Goal: Transaction & Acquisition: Book appointment/travel/reservation

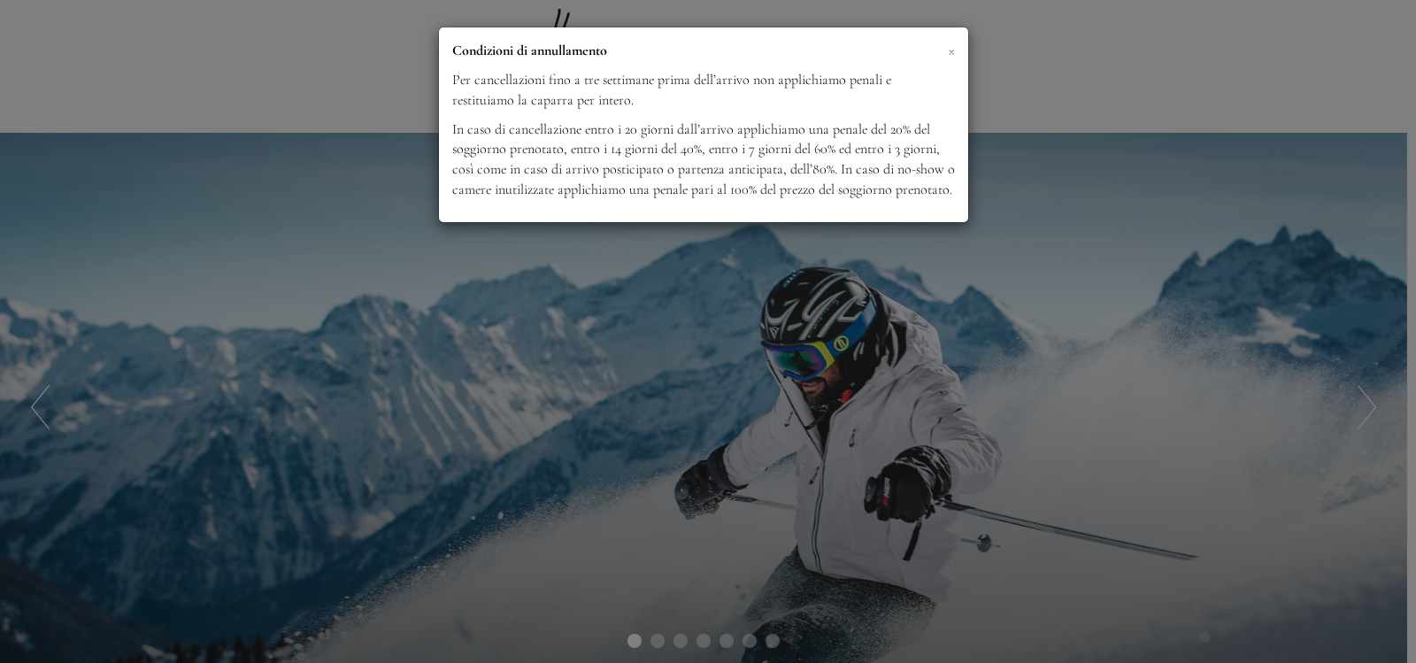
click at [949, 50] on span "×" at bounding box center [951, 50] width 7 height 22
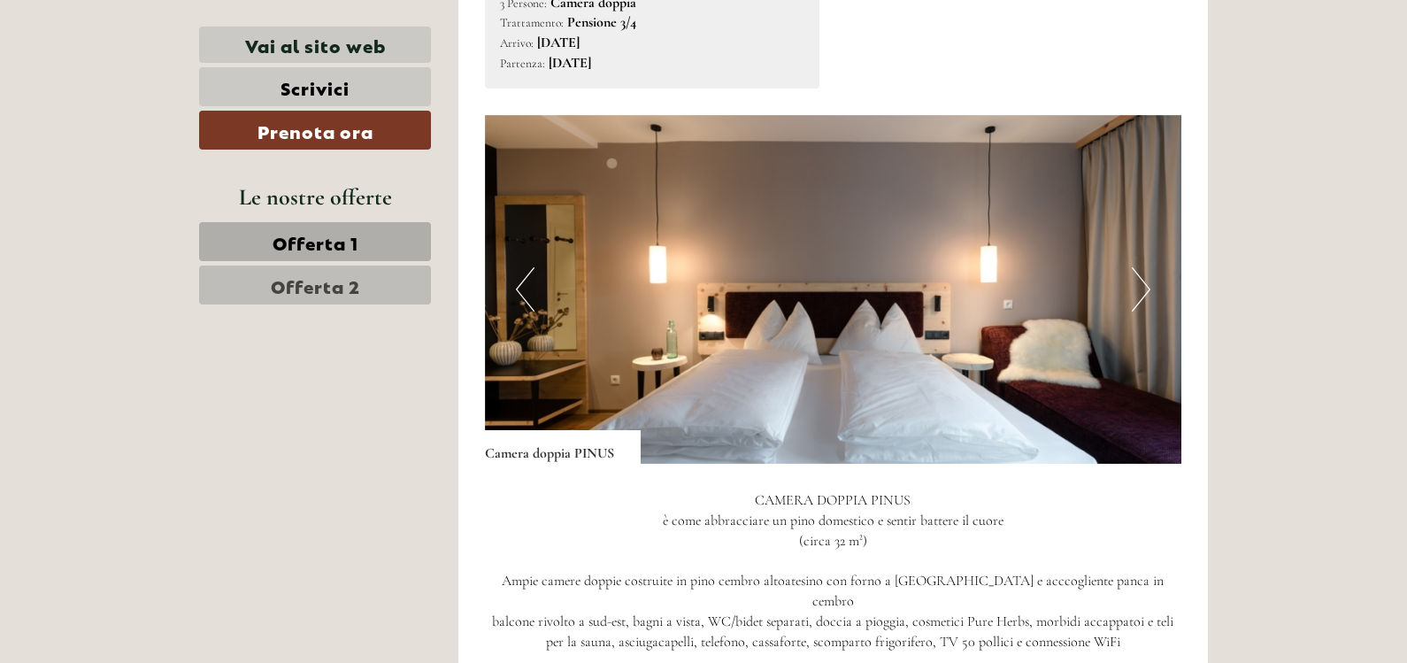
scroll to position [1180, 0]
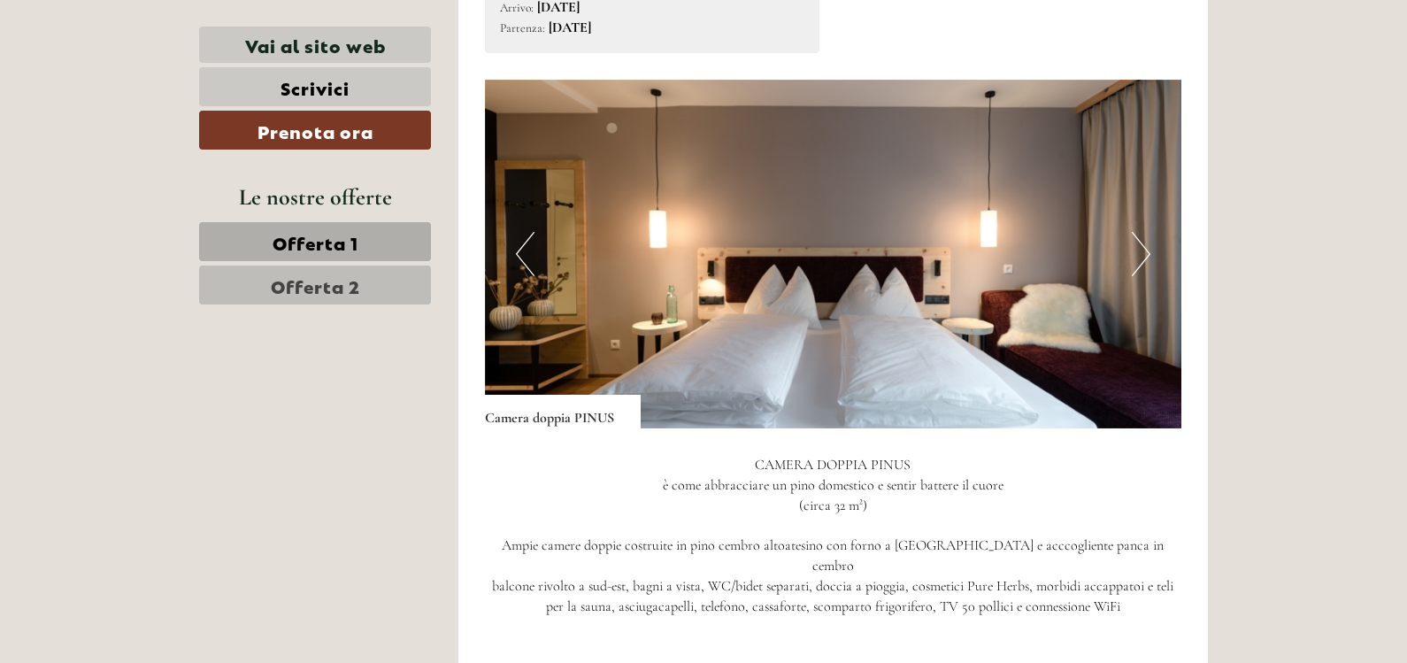
click at [1143, 254] on button "Next" at bounding box center [1141, 254] width 19 height 44
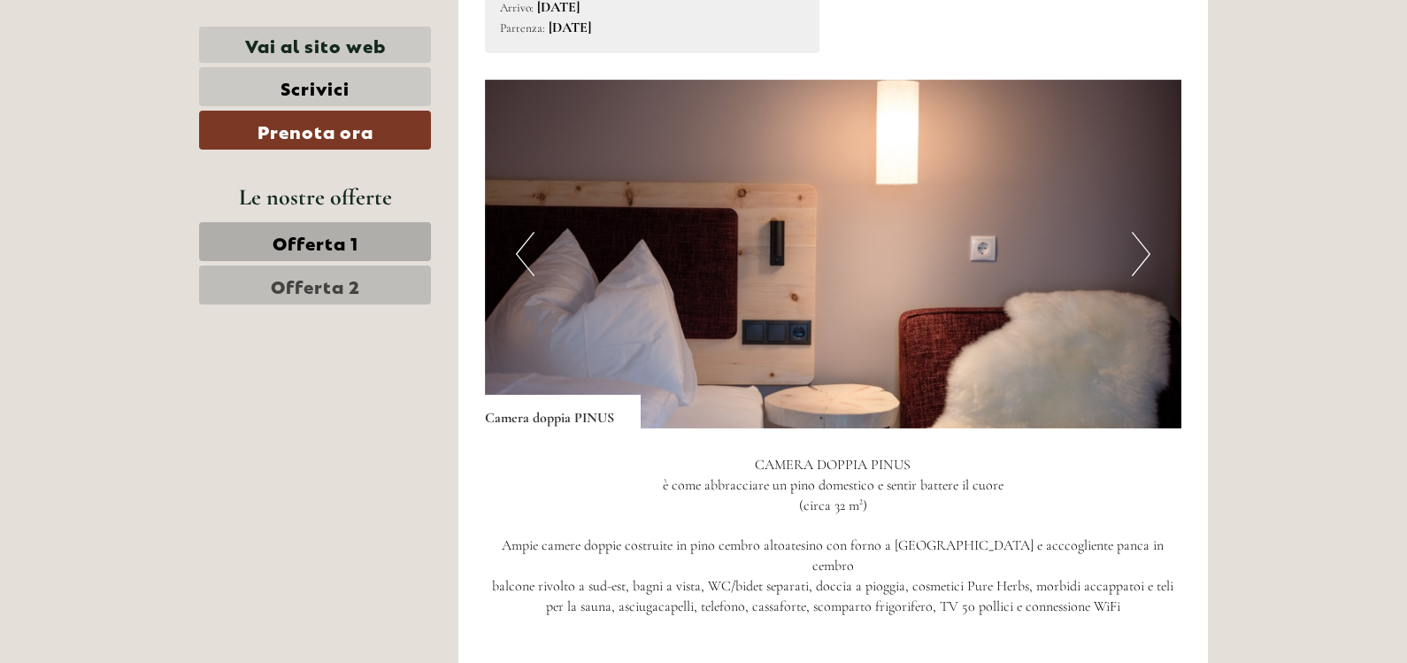
click at [1143, 254] on button "Next" at bounding box center [1141, 254] width 19 height 44
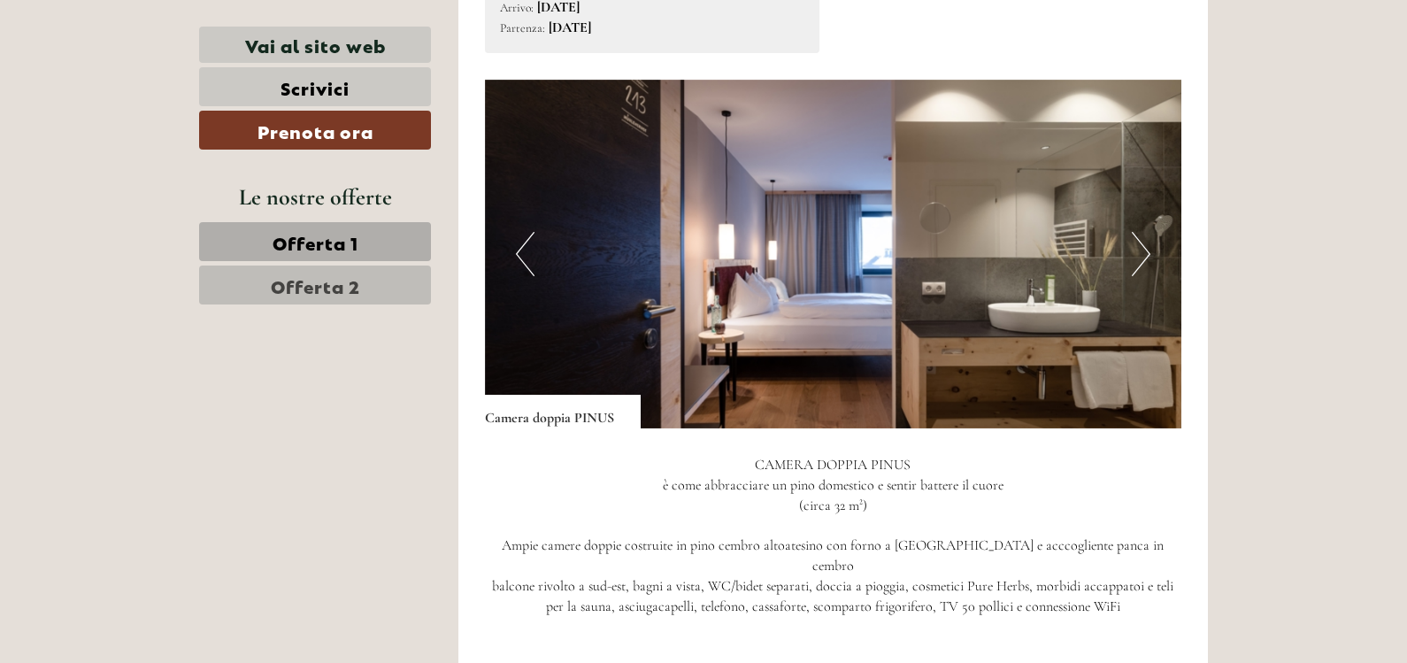
click at [1143, 254] on button "Next" at bounding box center [1141, 254] width 19 height 44
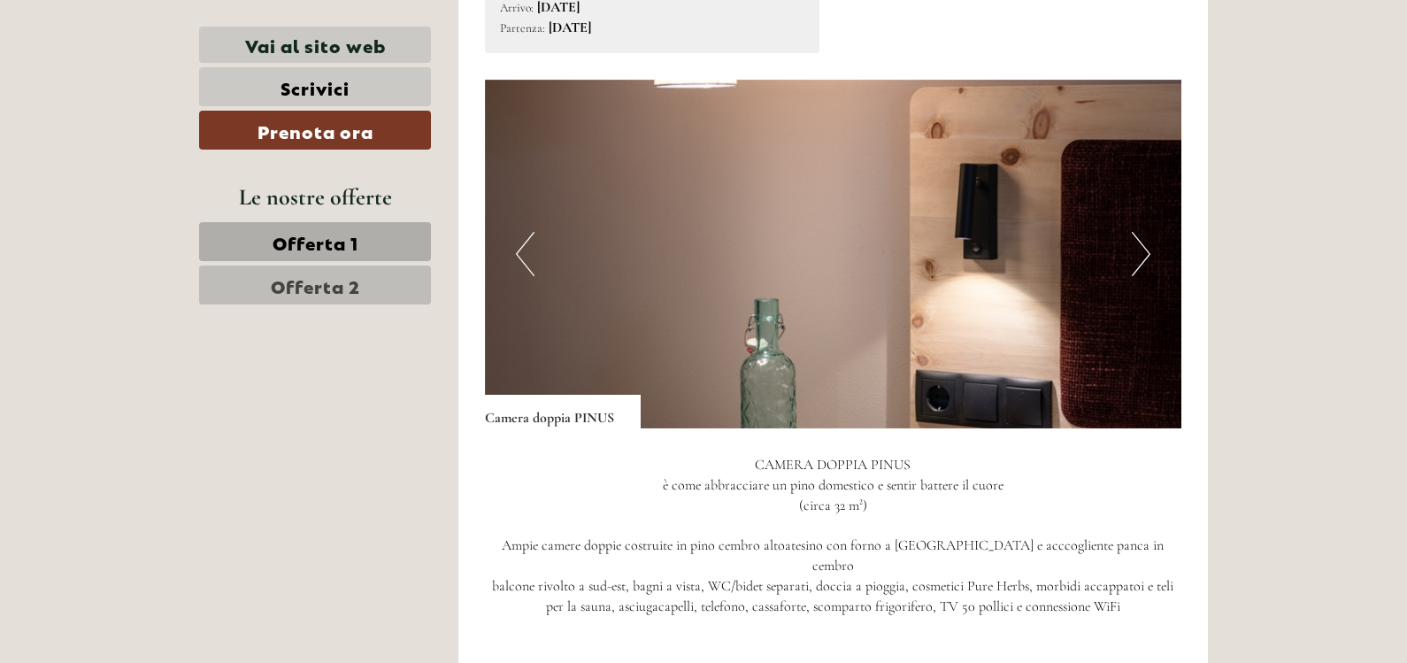
click at [1143, 254] on button "Next" at bounding box center [1141, 254] width 19 height 44
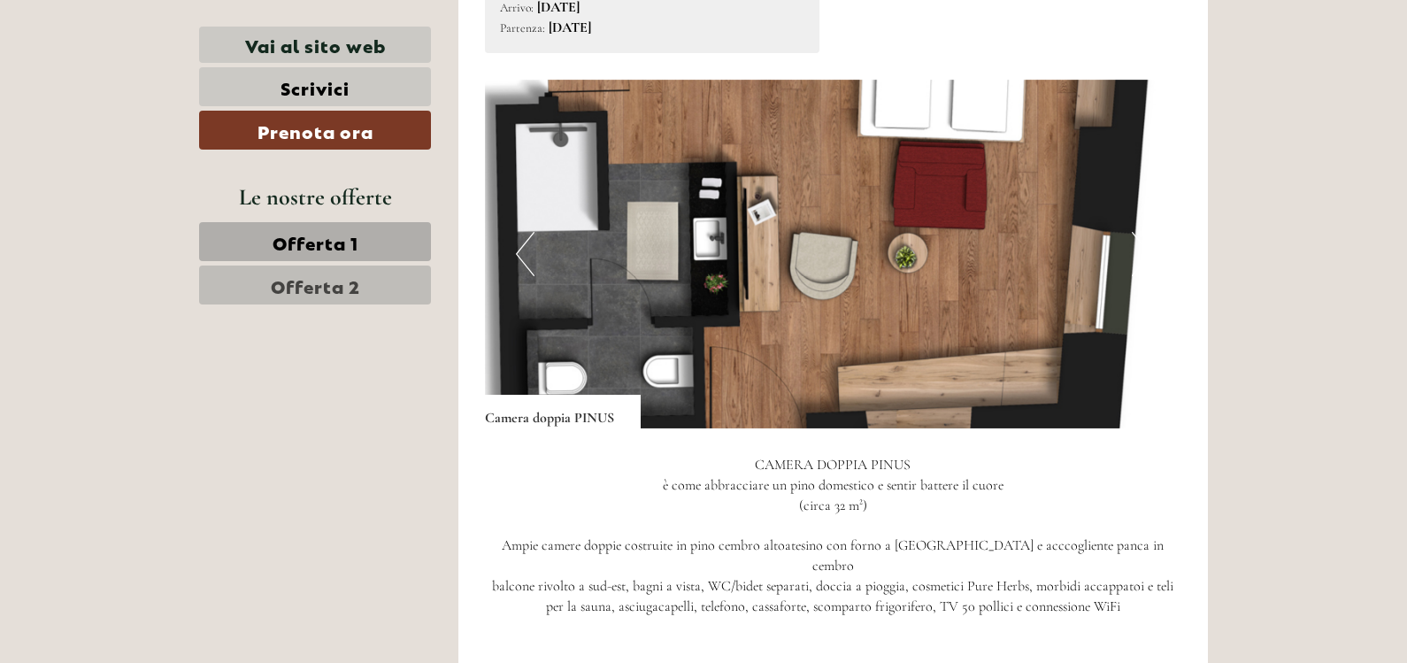
click at [1143, 254] on button "Next" at bounding box center [1141, 254] width 19 height 44
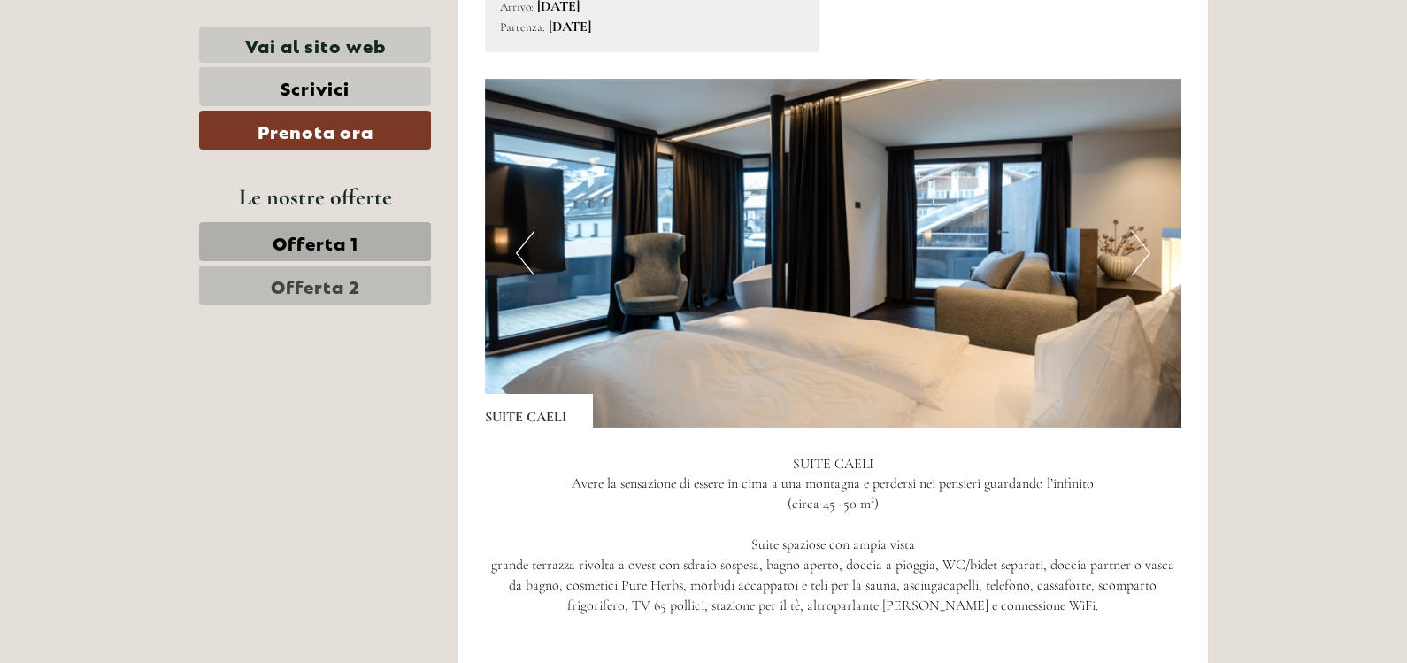
scroll to position [2360, 0]
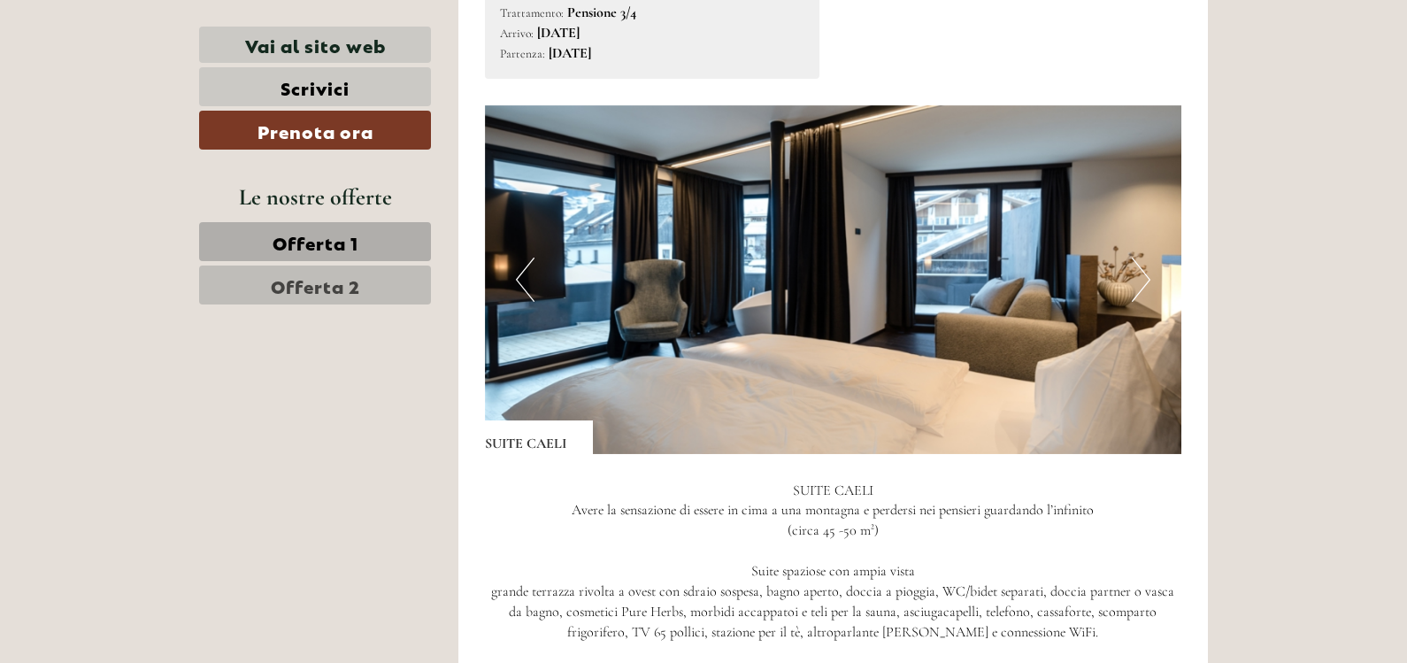
click at [1143, 257] on button "Next" at bounding box center [1141, 279] width 19 height 44
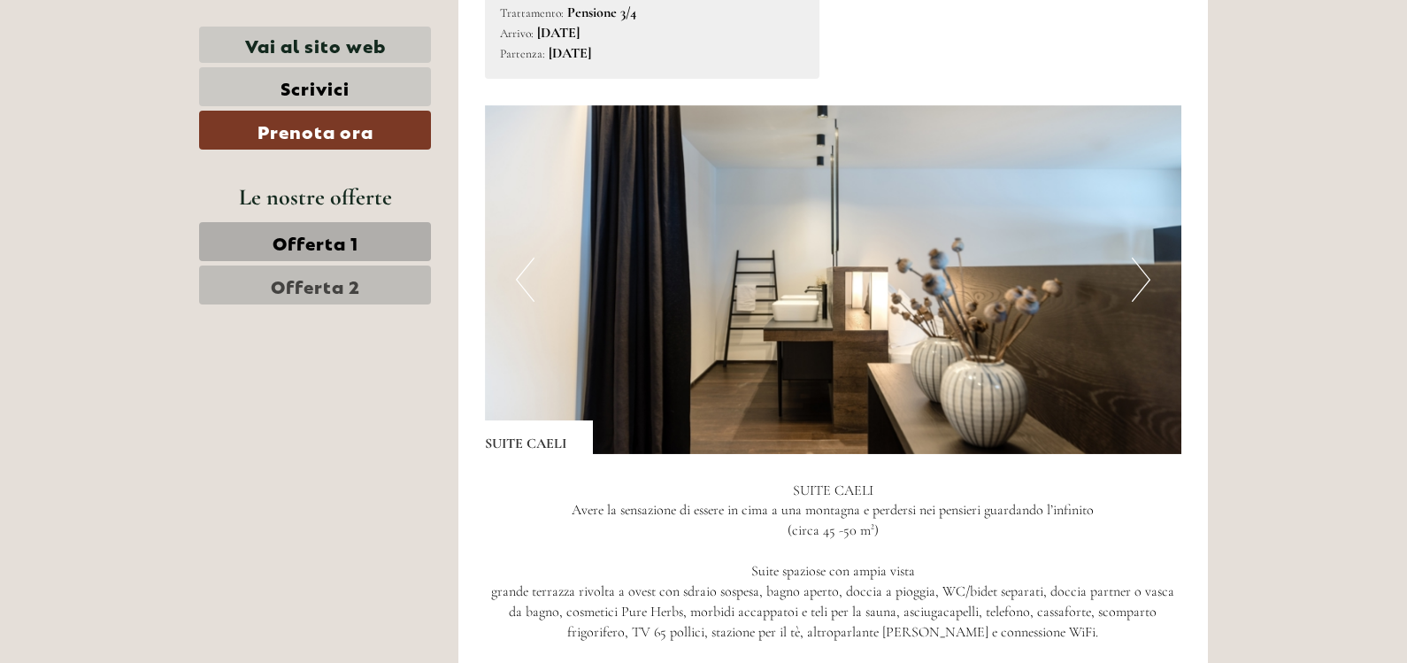
click at [1143, 257] on button "Next" at bounding box center [1141, 279] width 19 height 44
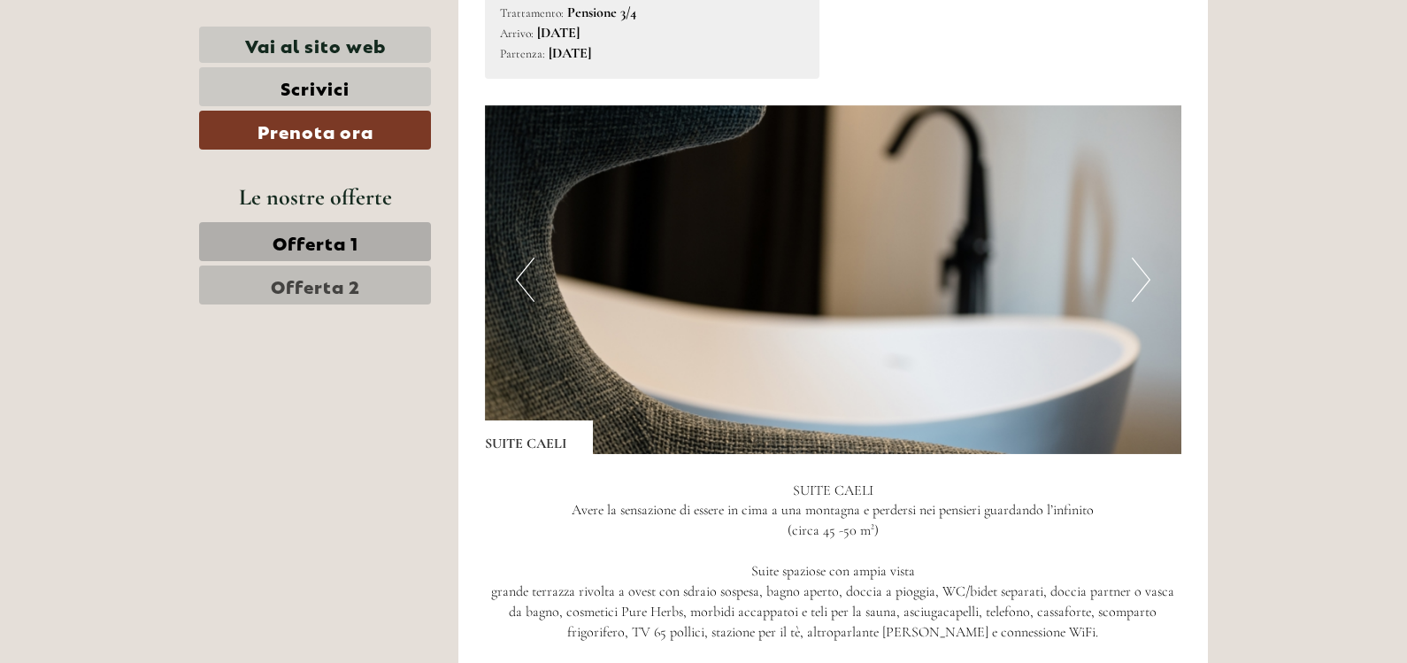
click at [1143, 257] on button "Next" at bounding box center [1141, 279] width 19 height 44
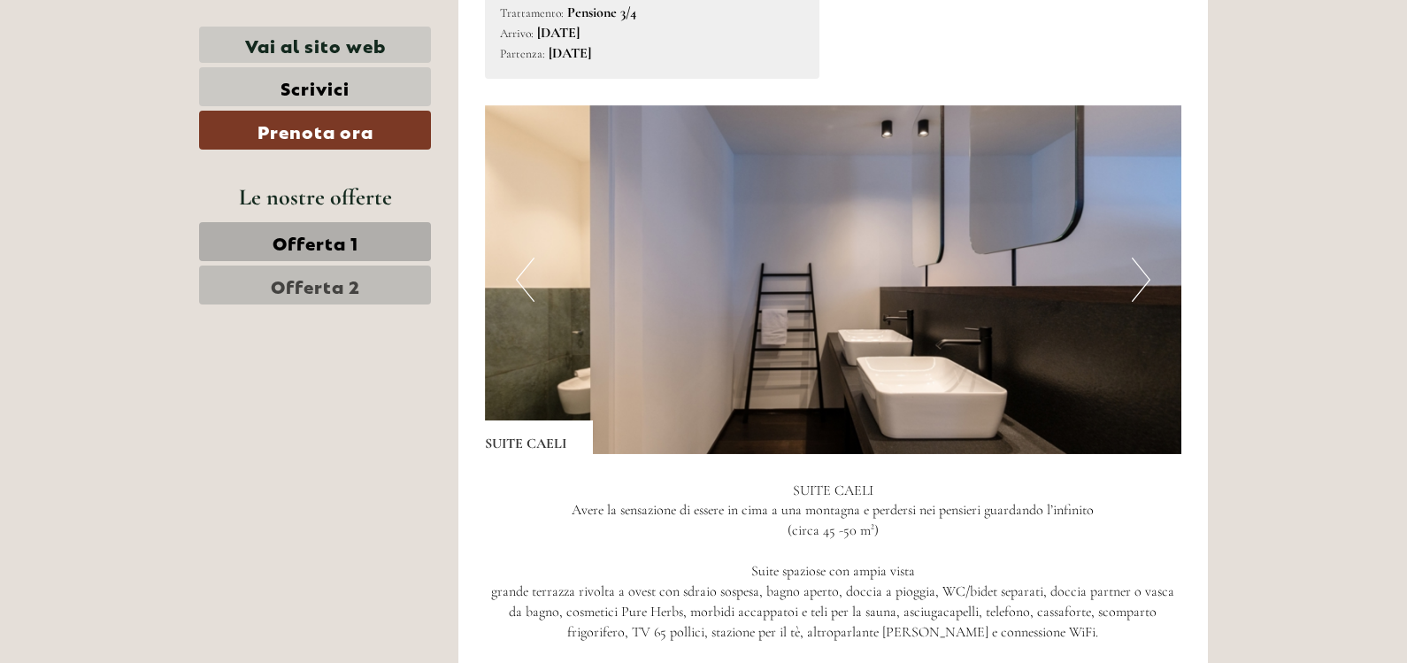
click at [1143, 257] on button "Next" at bounding box center [1141, 279] width 19 height 44
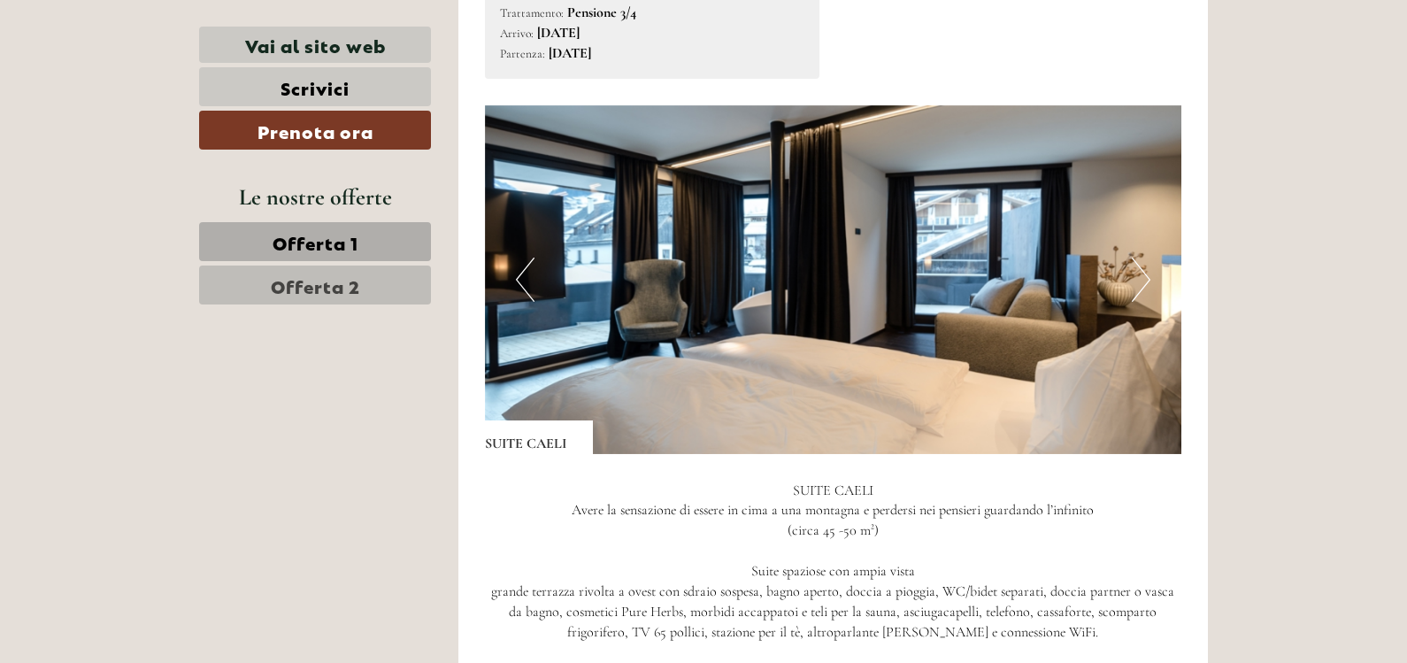
click at [330, 293] on span "Offerta 2" at bounding box center [315, 285] width 89 height 25
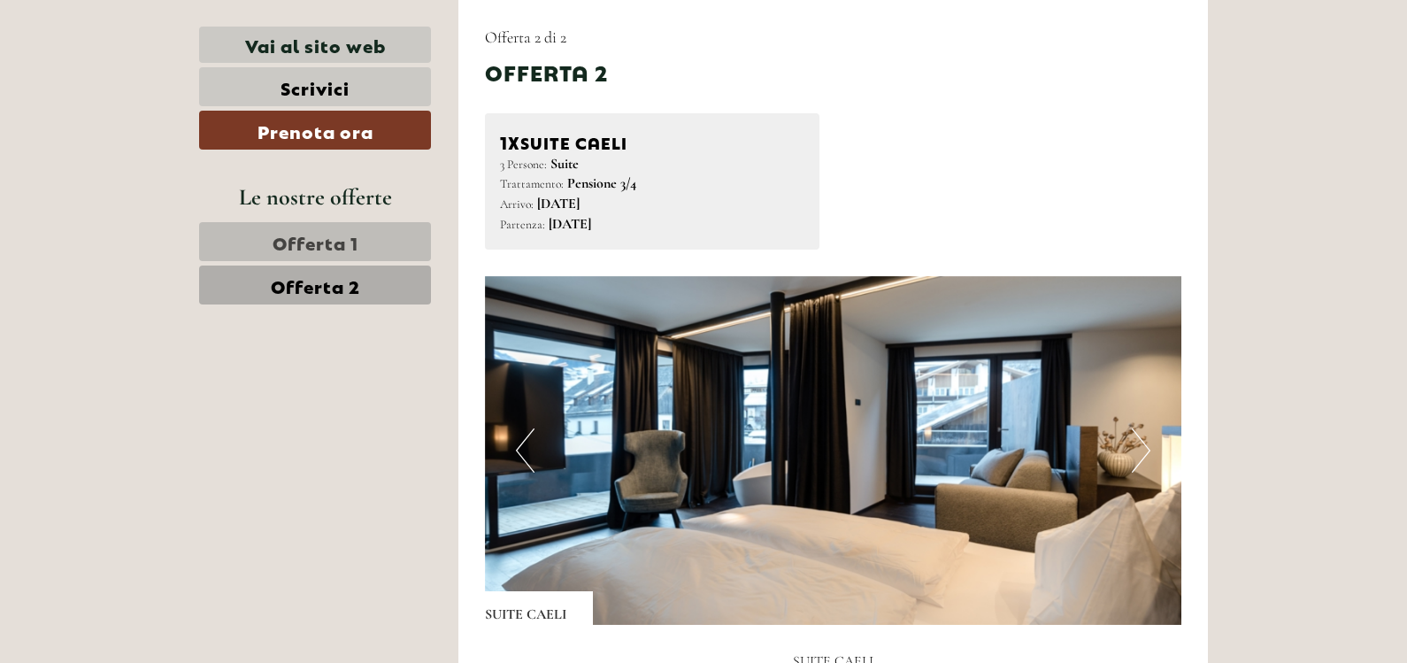
click at [320, 249] on span "Offerta 1" at bounding box center [316, 241] width 86 height 25
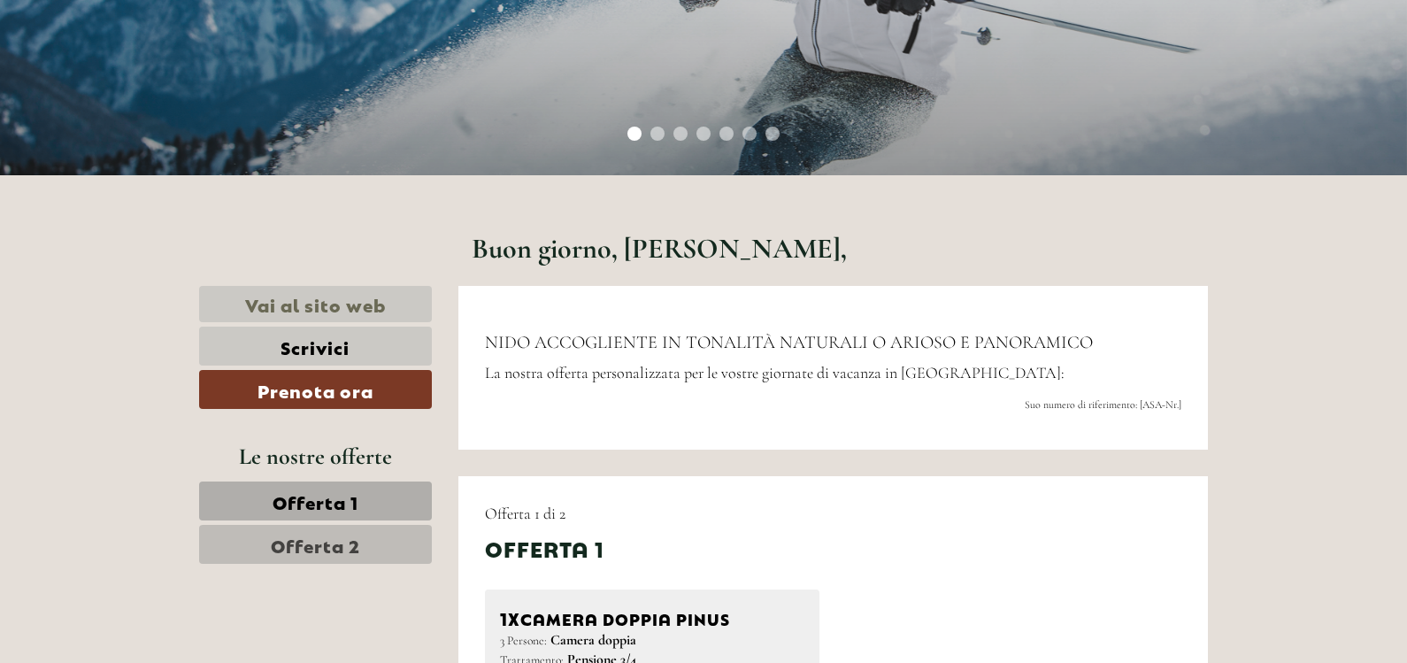
scroll to position [509, 0]
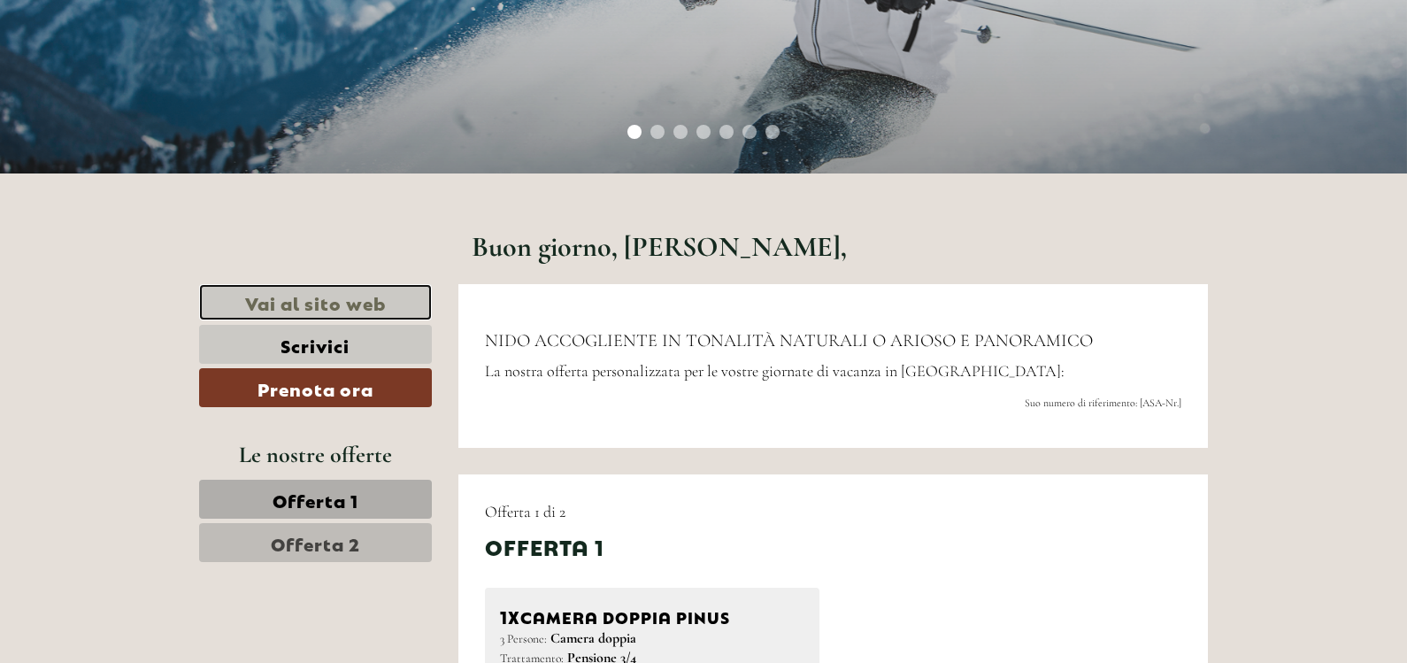
click at [347, 304] on link "Vai al sito web" at bounding box center [315, 302] width 233 height 36
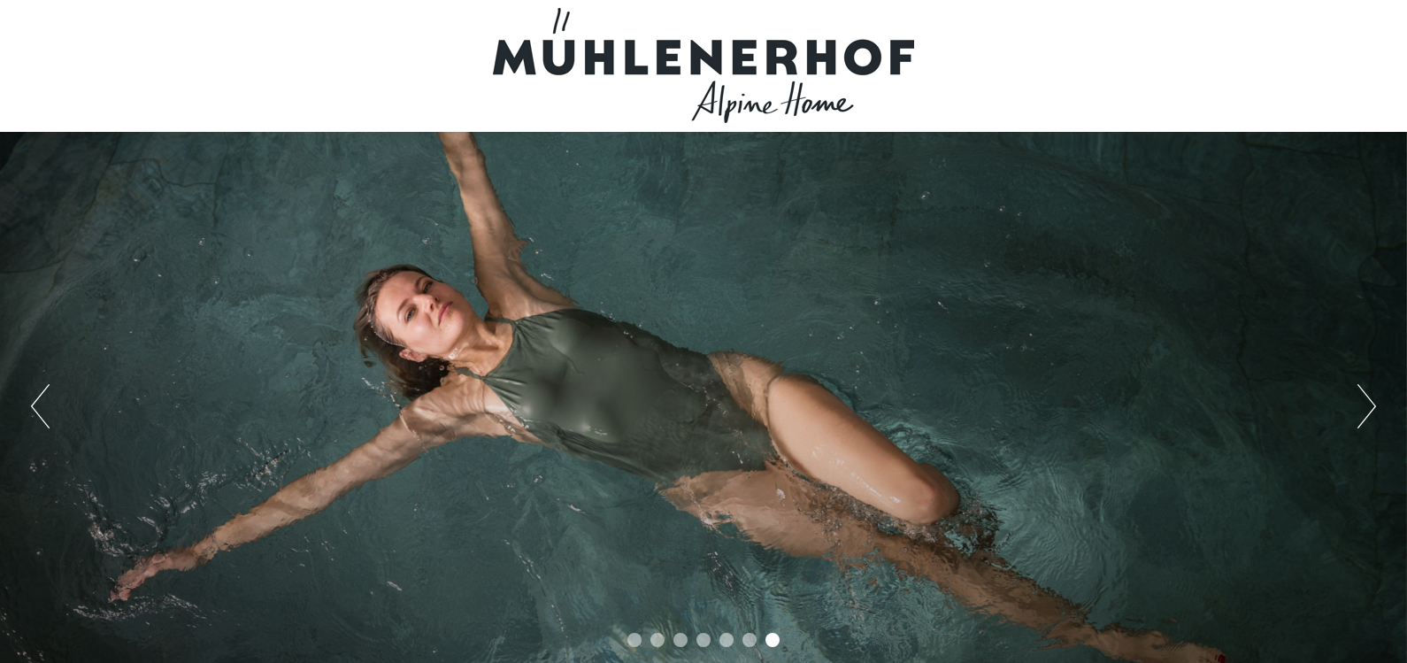
scroll to position [0, 0]
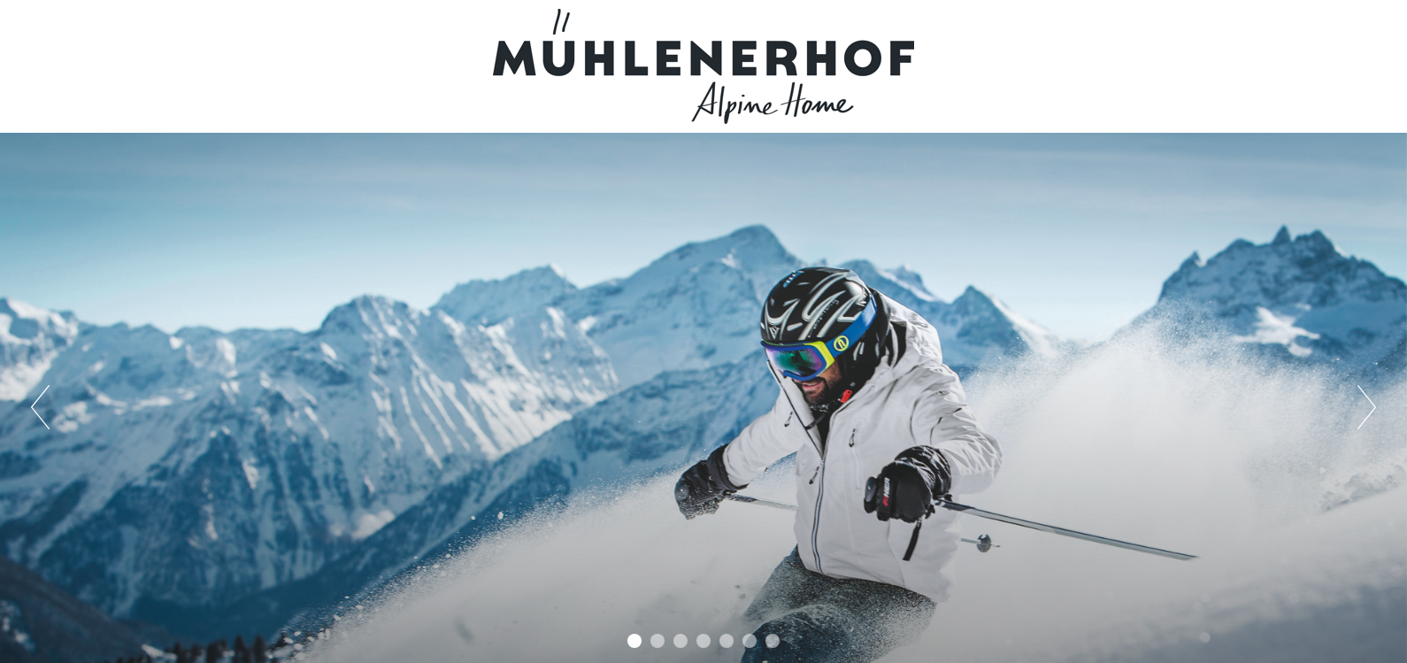
click at [1364, 422] on button "Next" at bounding box center [1366, 407] width 19 height 44
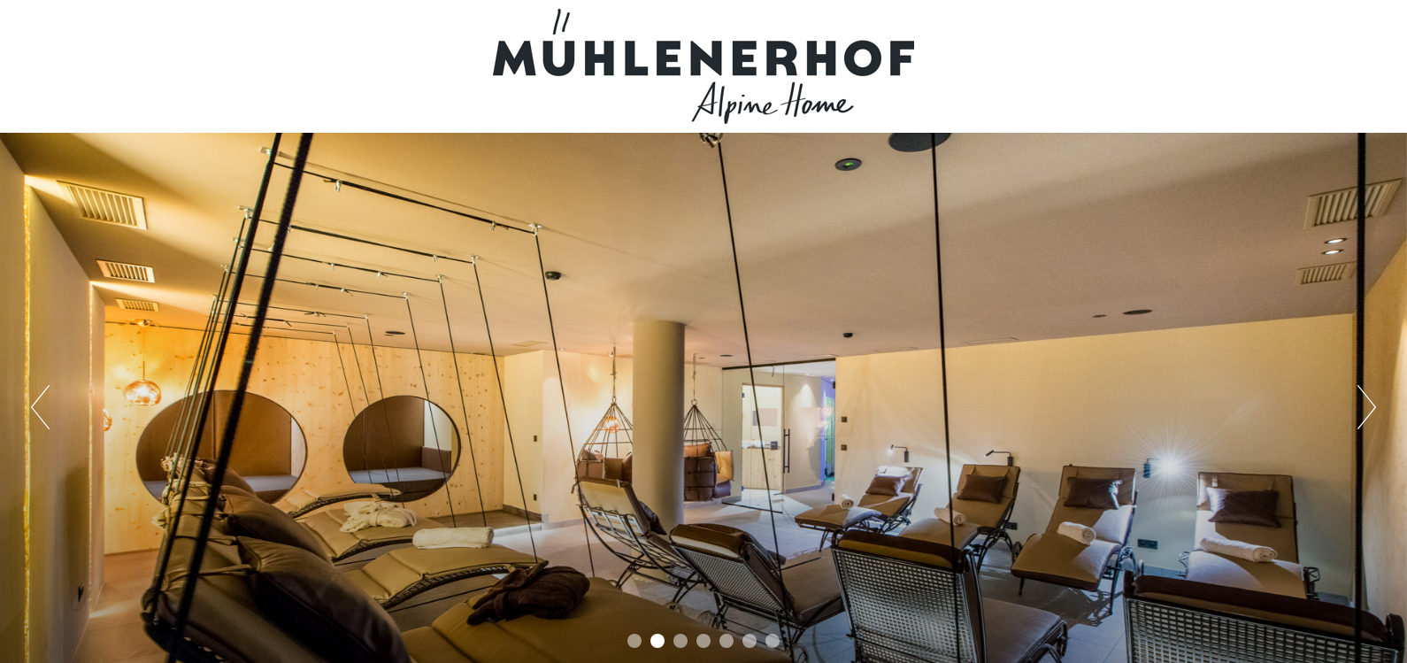
click at [1364, 422] on button "Next" at bounding box center [1366, 407] width 19 height 44
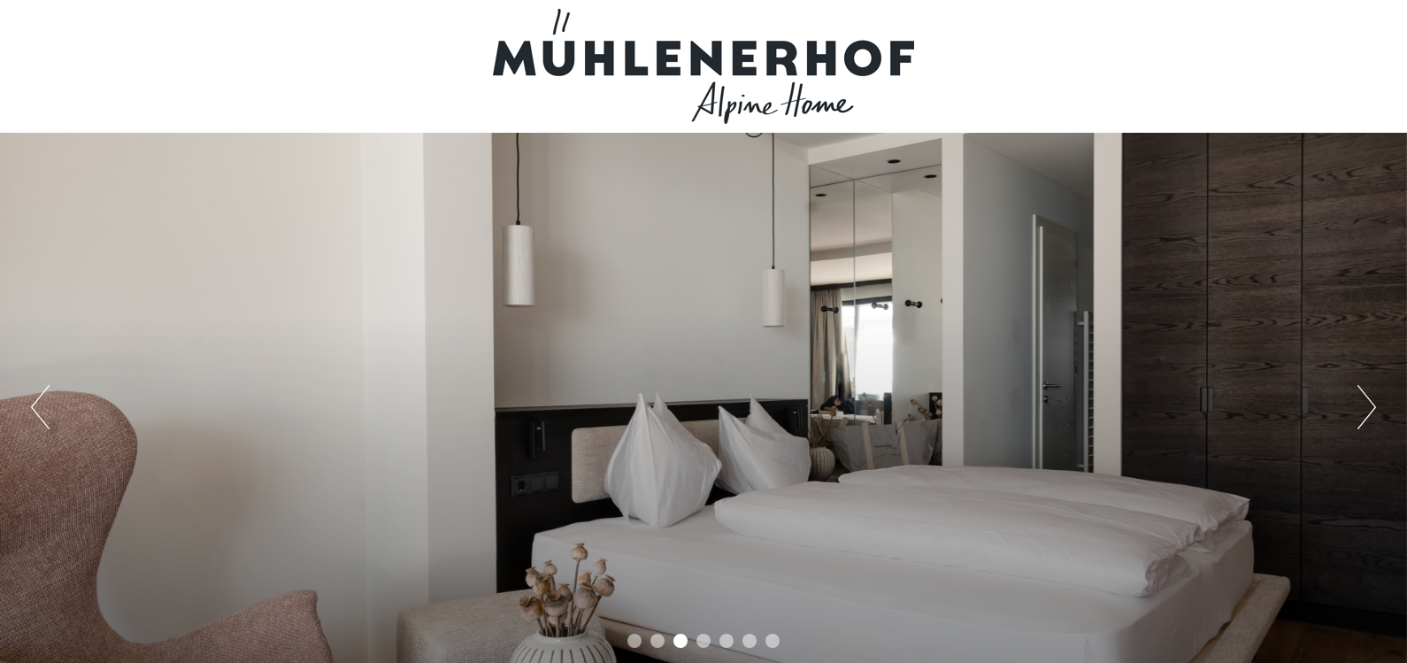
click at [1364, 422] on button "Next" at bounding box center [1366, 407] width 19 height 44
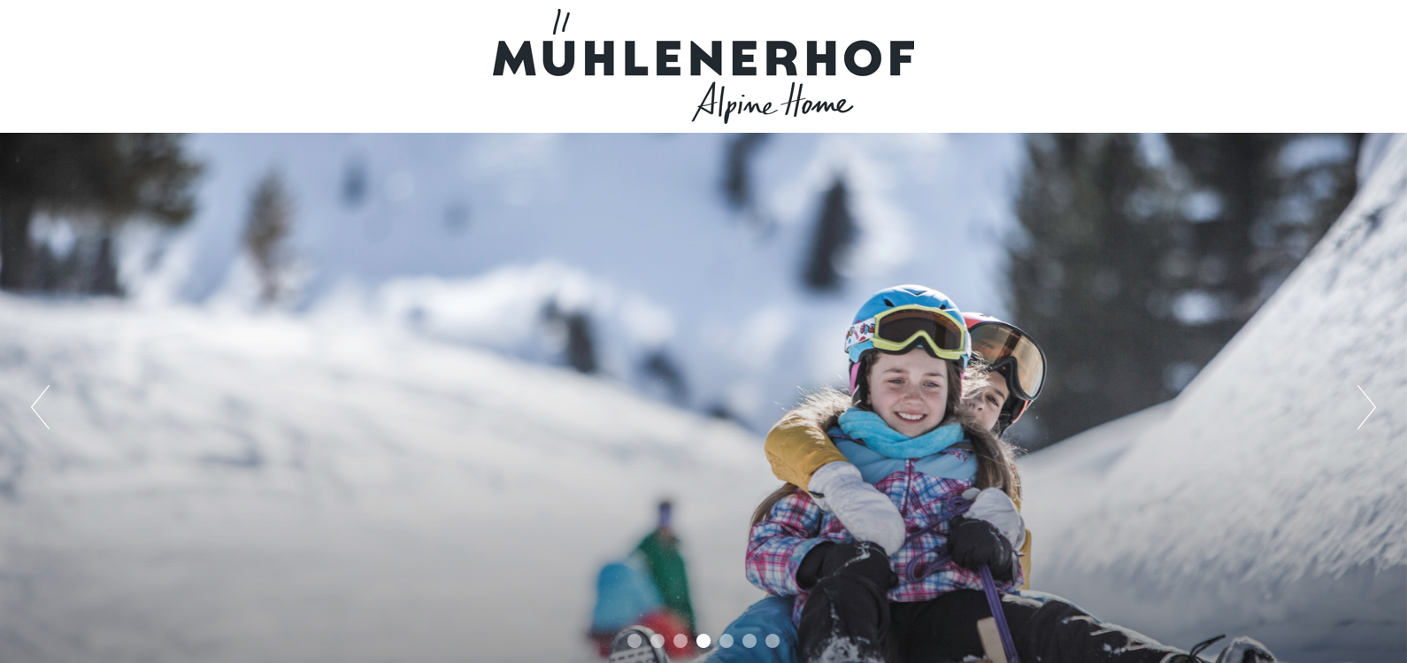
click at [1364, 422] on button "Next" at bounding box center [1366, 407] width 19 height 44
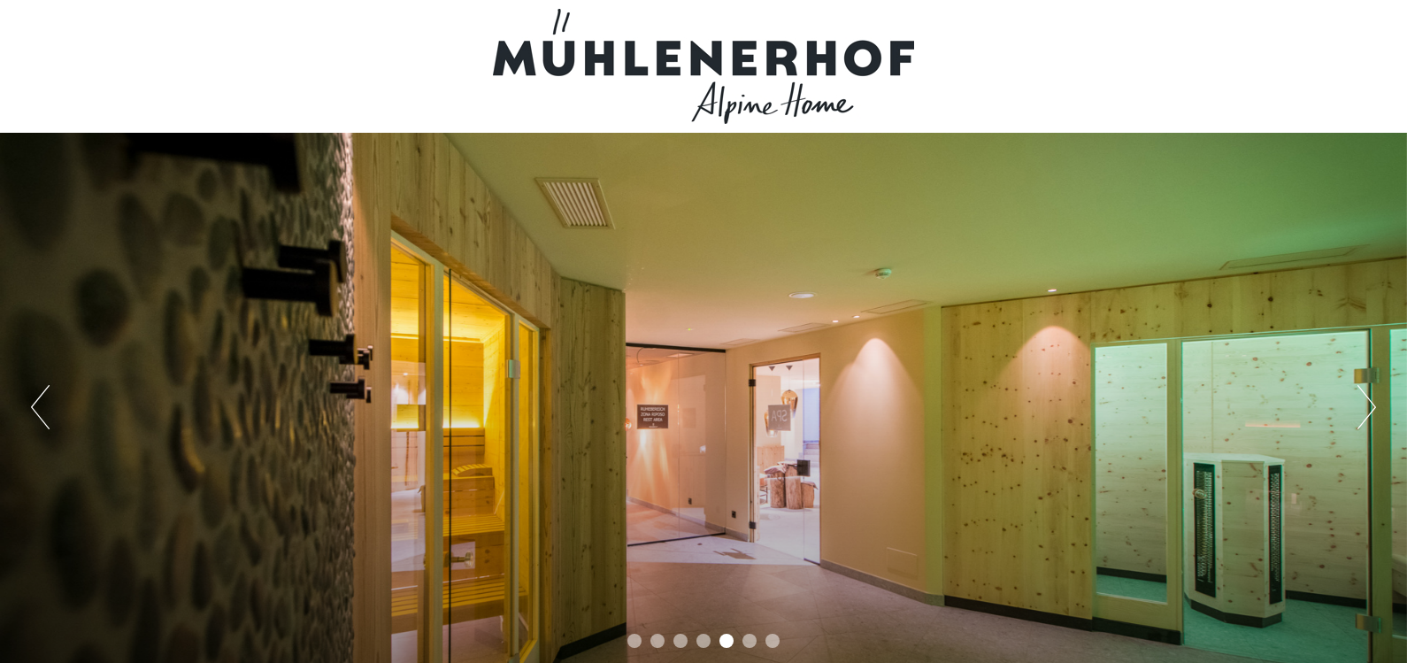
click at [1364, 422] on button "Next" at bounding box center [1366, 407] width 19 height 44
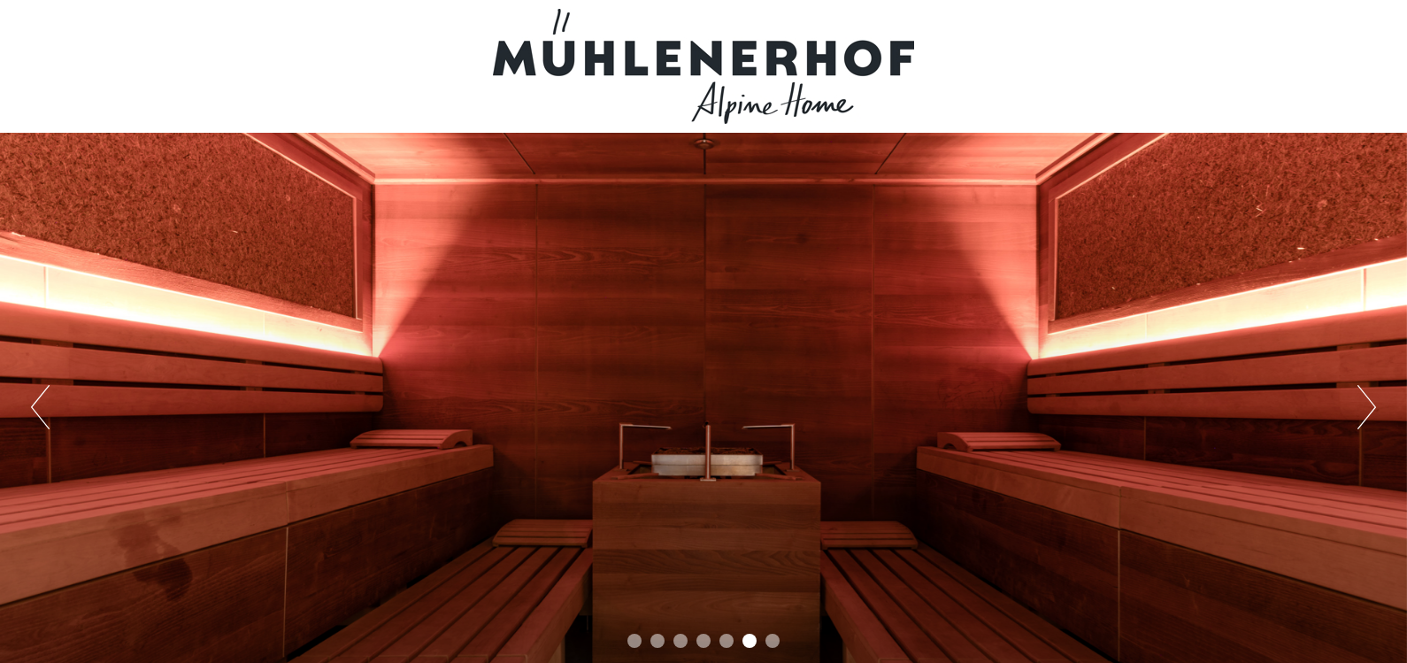
click at [1364, 422] on button "Next" at bounding box center [1366, 407] width 19 height 44
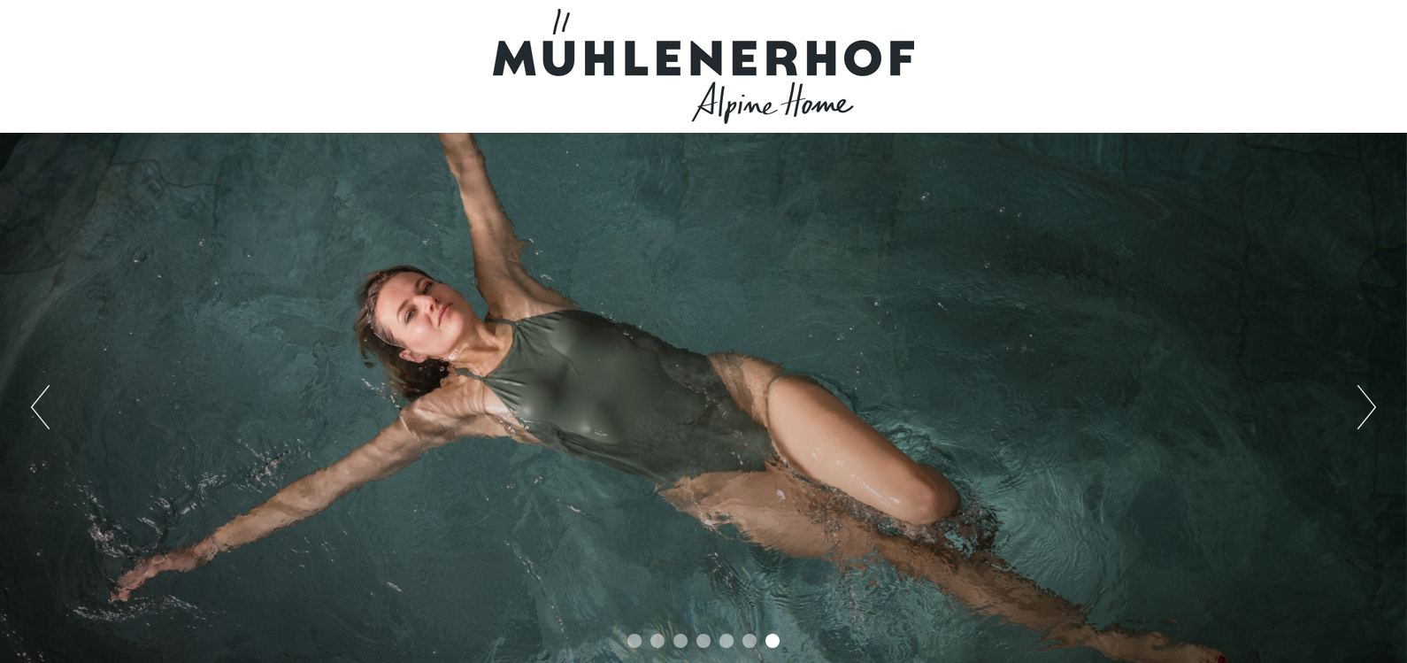
click at [1364, 422] on button "Next" at bounding box center [1366, 407] width 19 height 44
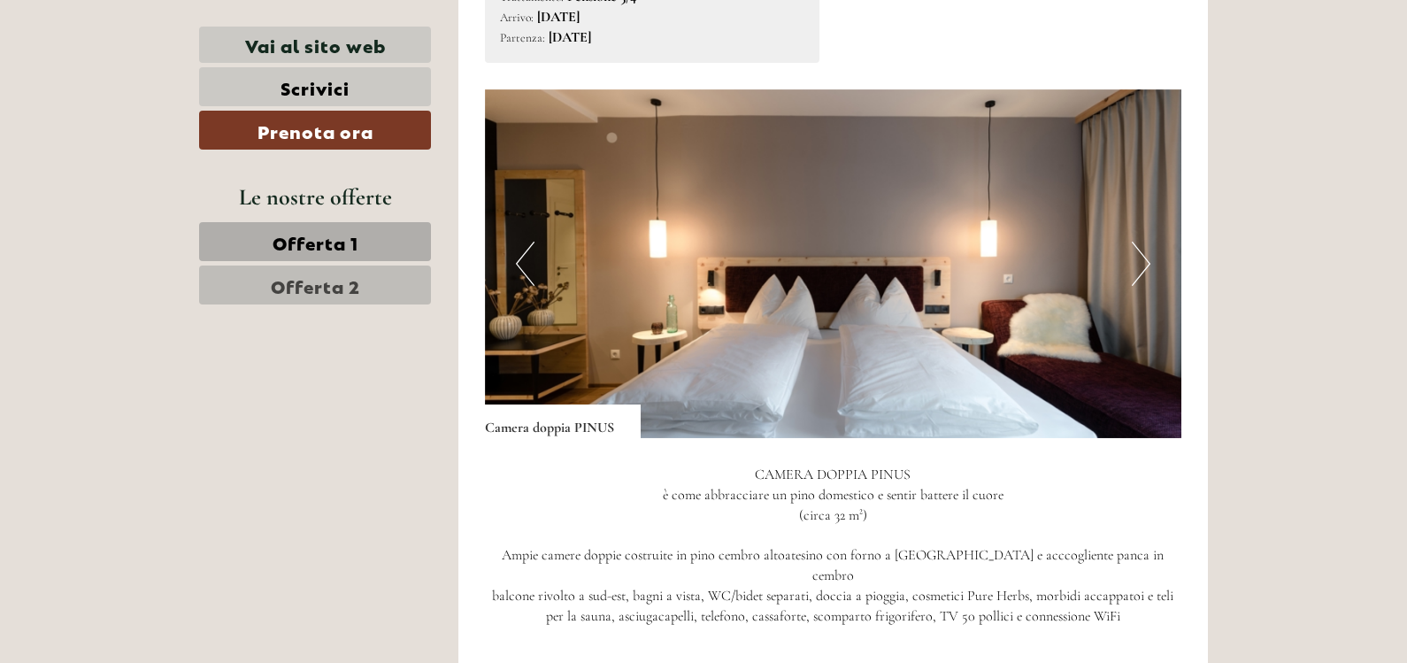
scroll to position [1172, 0]
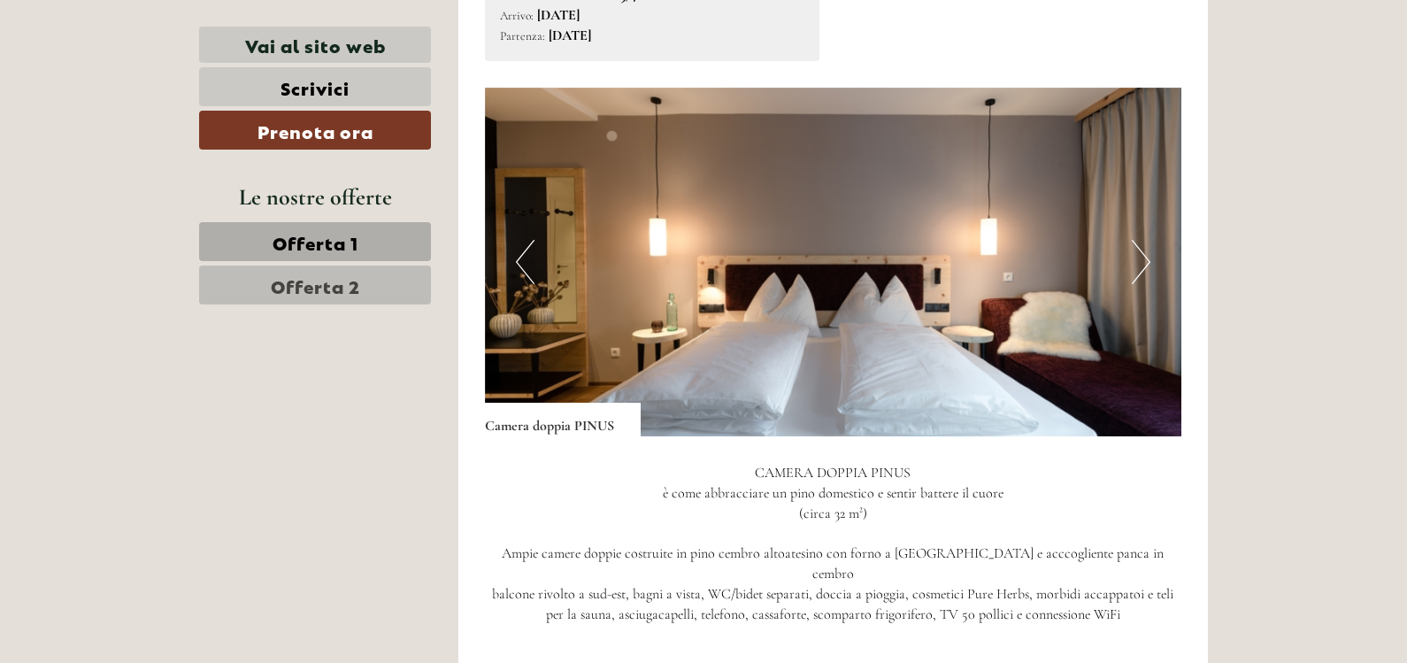
click at [1148, 264] on button "Next" at bounding box center [1141, 262] width 19 height 44
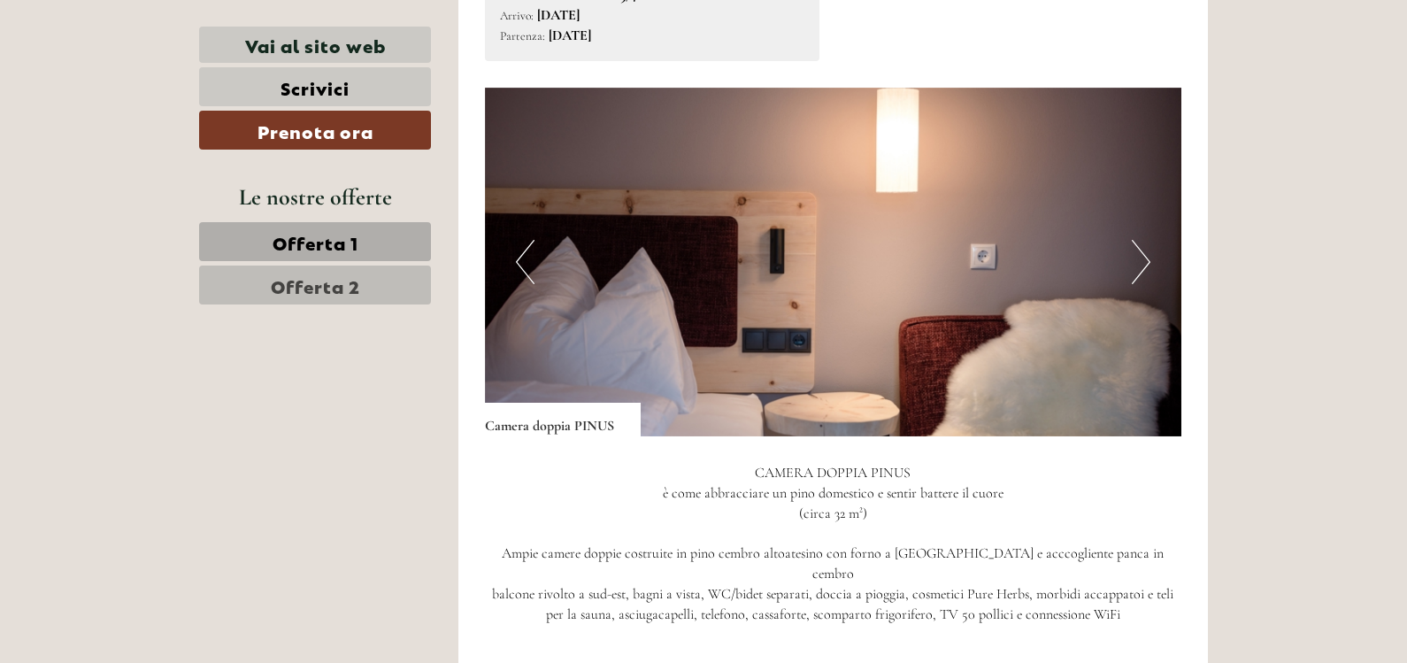
click at [1148, 264] on button "Next" at bounding box center [1141, 262] width 19 height 44
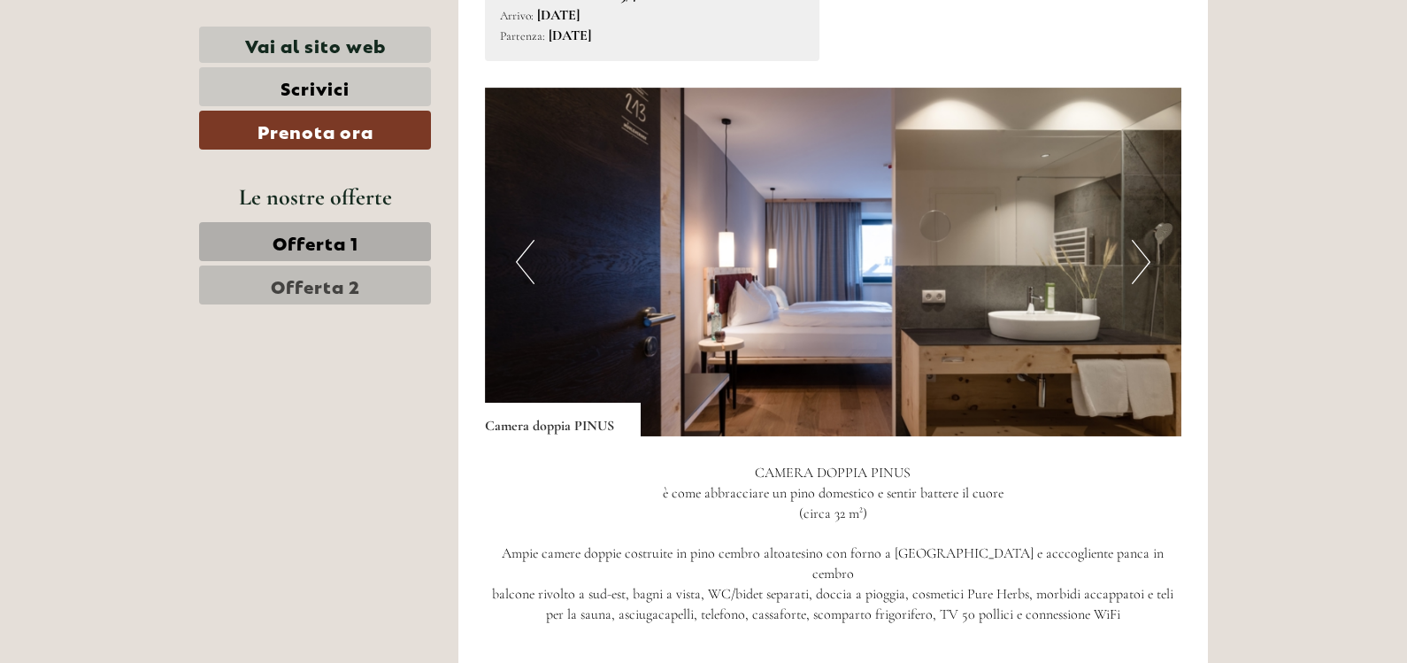
click at [1148, 264] on button "Next" at bounding box center [1141, 262] width 19 height 44
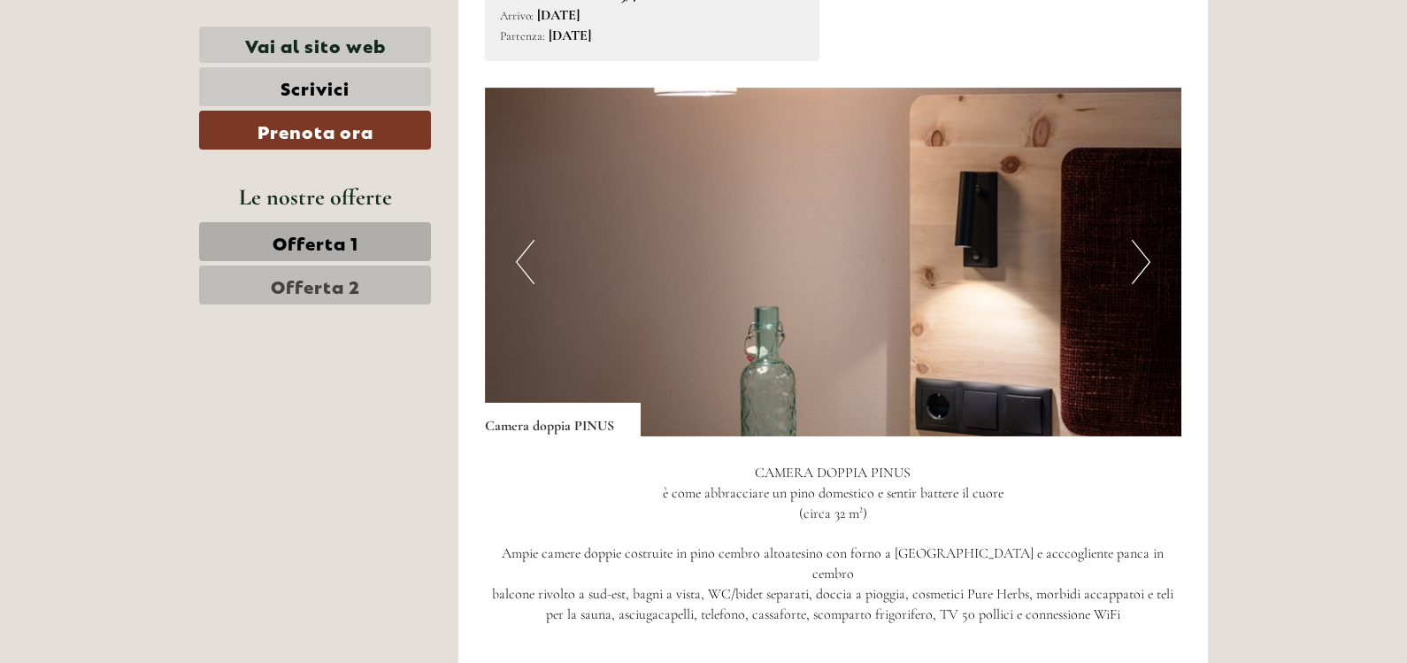
click at [1148, 264] on button "Next" at bounding box center [1141, 262] width 19 height 44
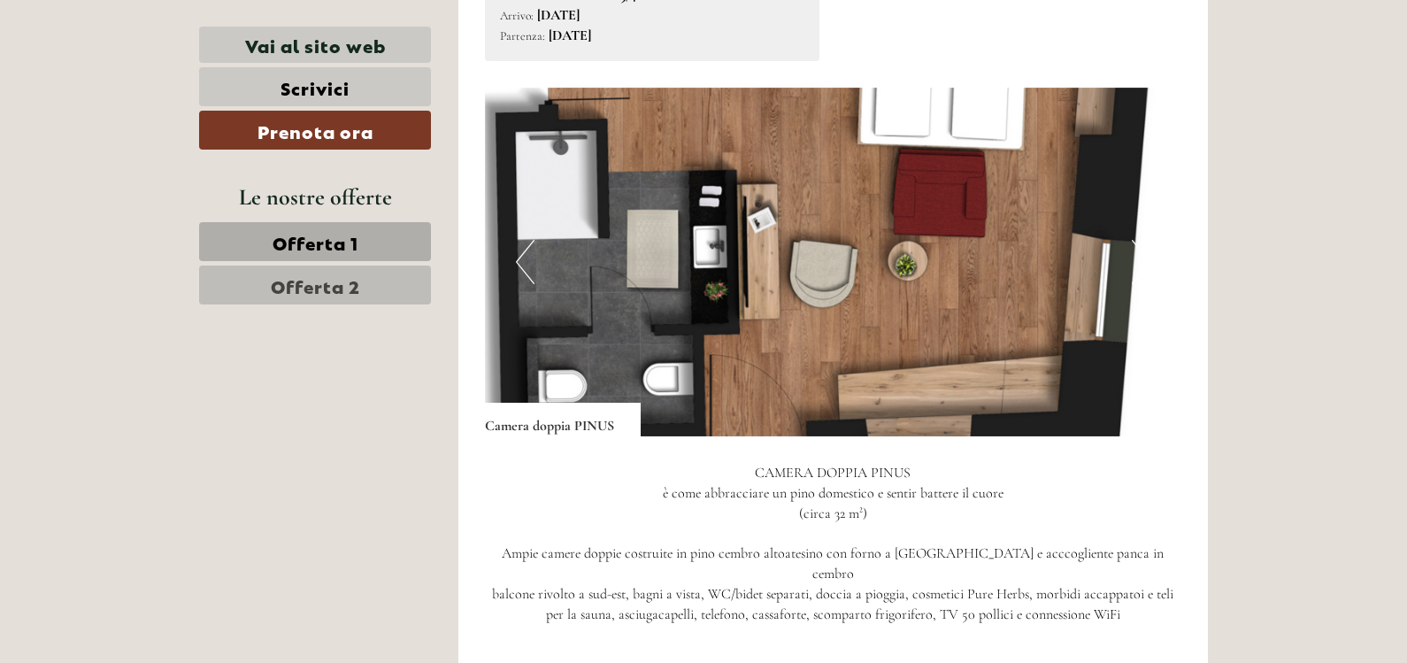
click at [1148, 264] on button "Next" at bounding box center [1141, 262] width 19 height 44
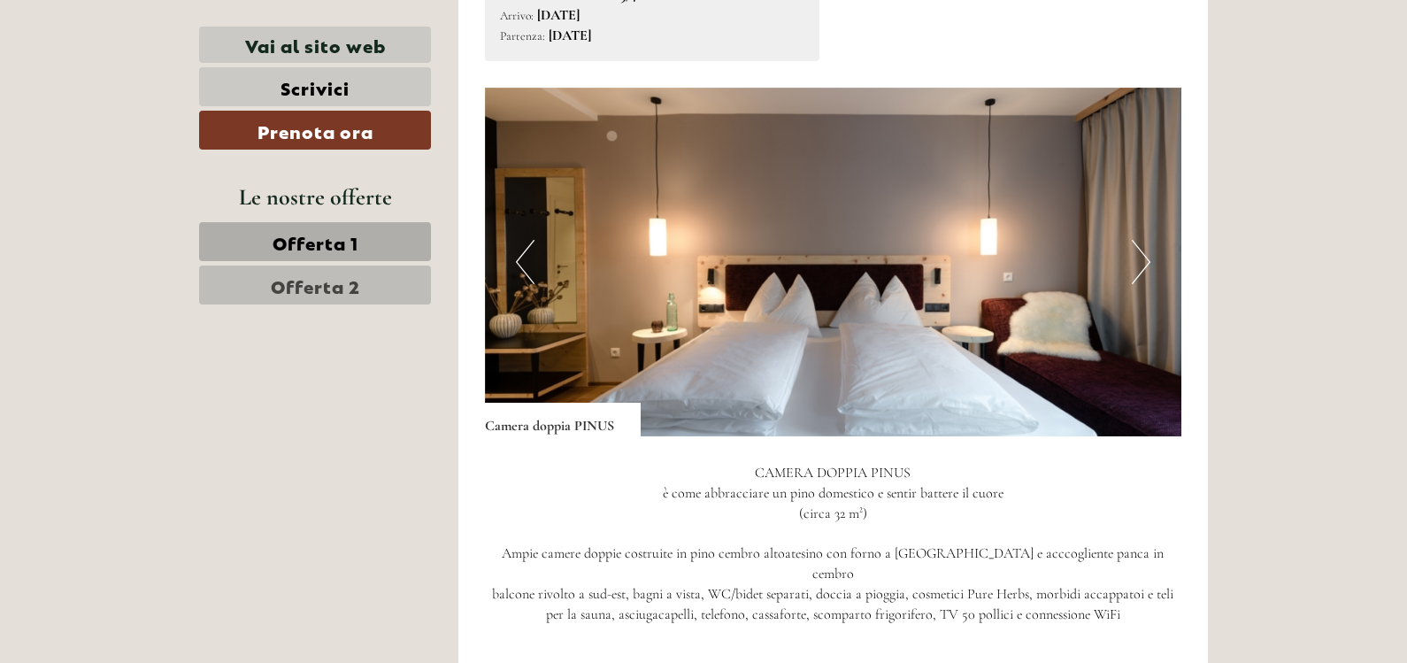
click at [1148, 264] on button "Next" at bounding box center [1141, 262] width 19 height 44
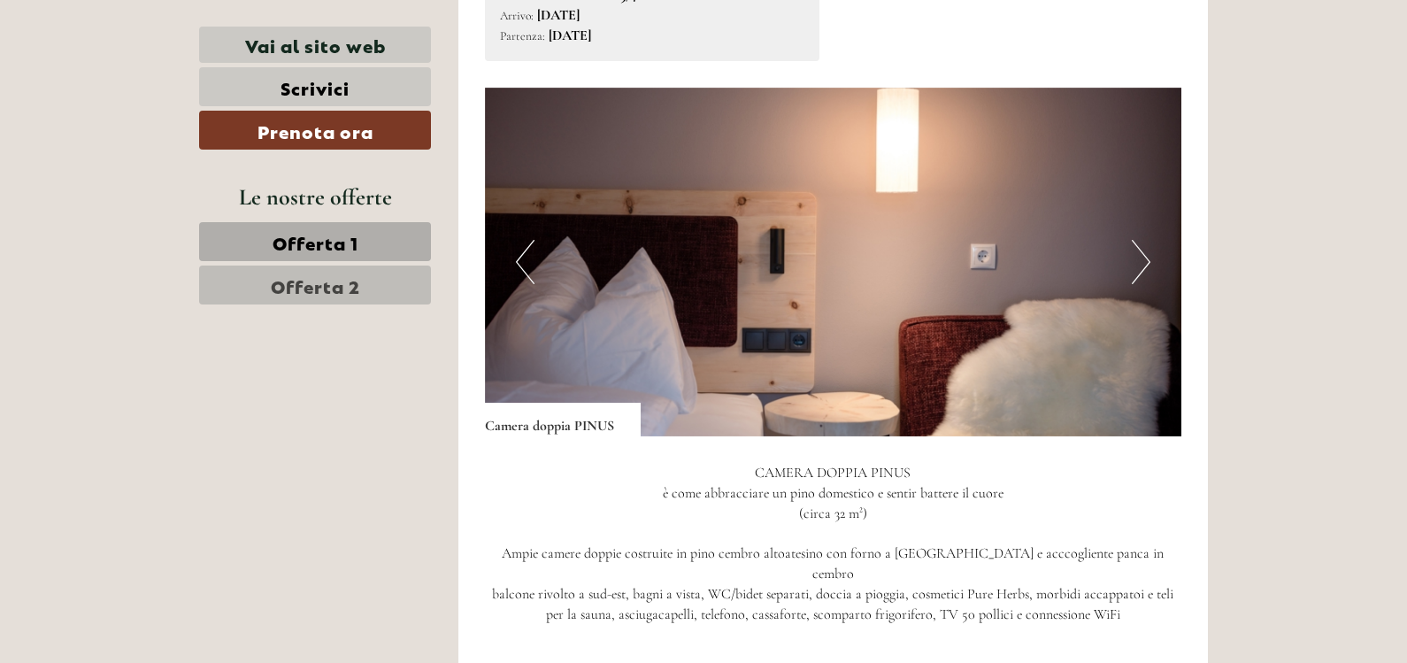
click at [1148, 264] on button "Next" at bounding box center [1141, 262] width 19 height 44
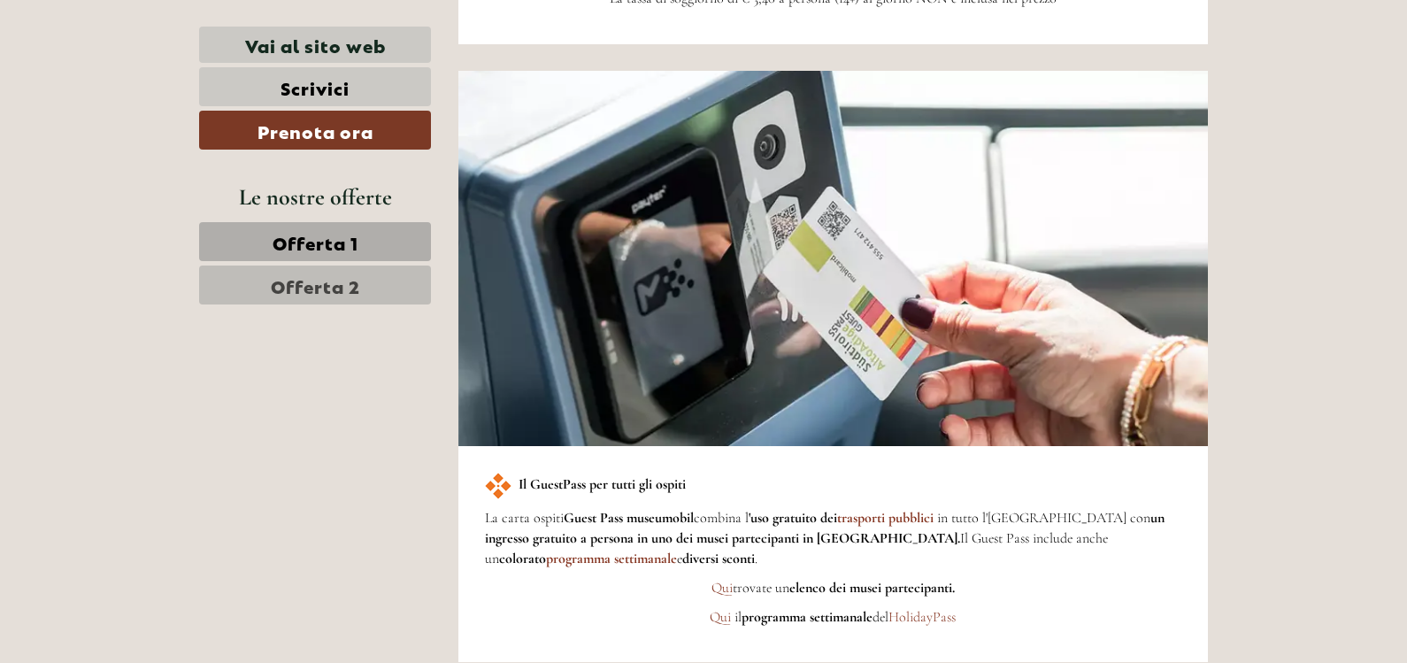
scroll to position [2350, 0]
